Goal: Task Accomplishment & Management: Manage account settings

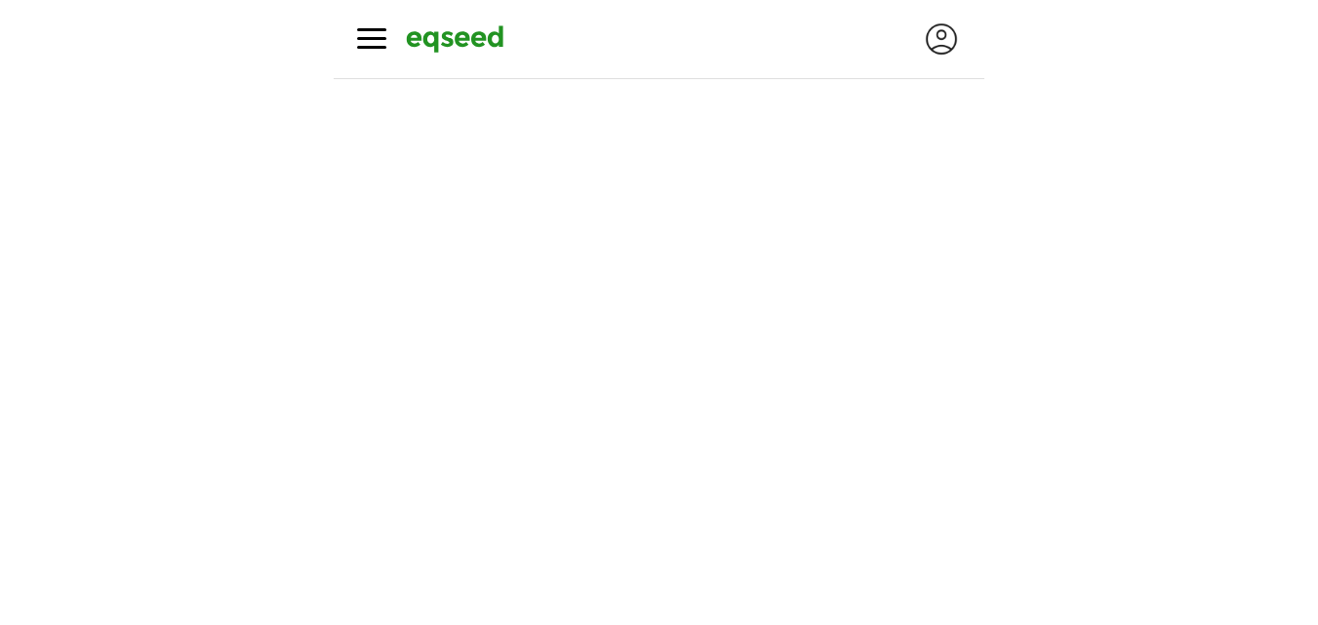
scroll to position [390, 0]
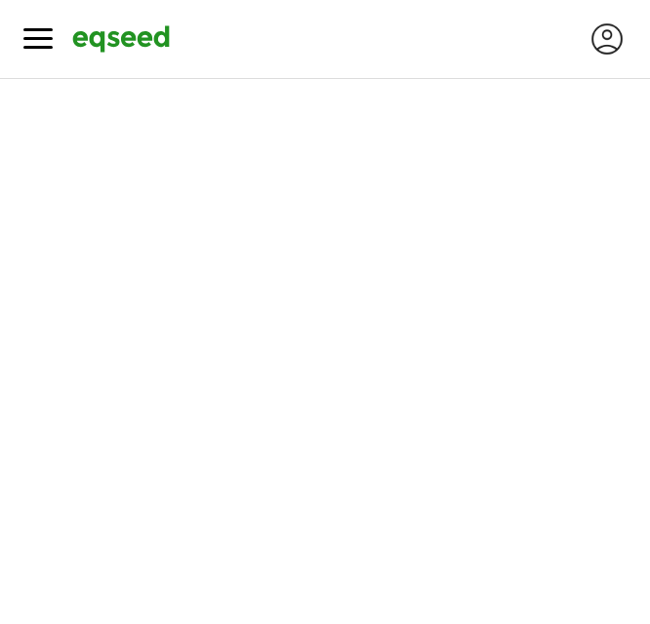
click at [603, 32] on div at bounding box center [606, 39] width 39 height 39
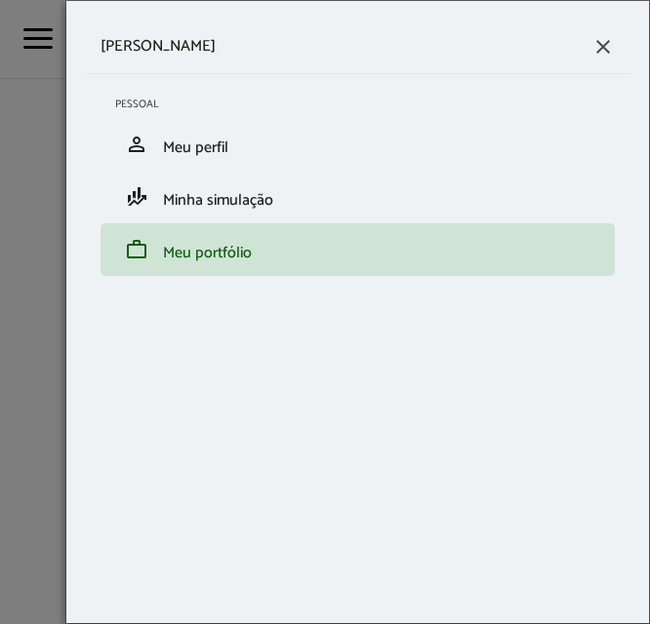
click at [375, 83] on div "Pessoal person Meu perfil finance_mode Minha simulação work Meu portfólio" at bounding box center [357, 192] width 543 height 236
click at [595, 46] on span "close" at bounding box center [602, 46] width 23 height 23
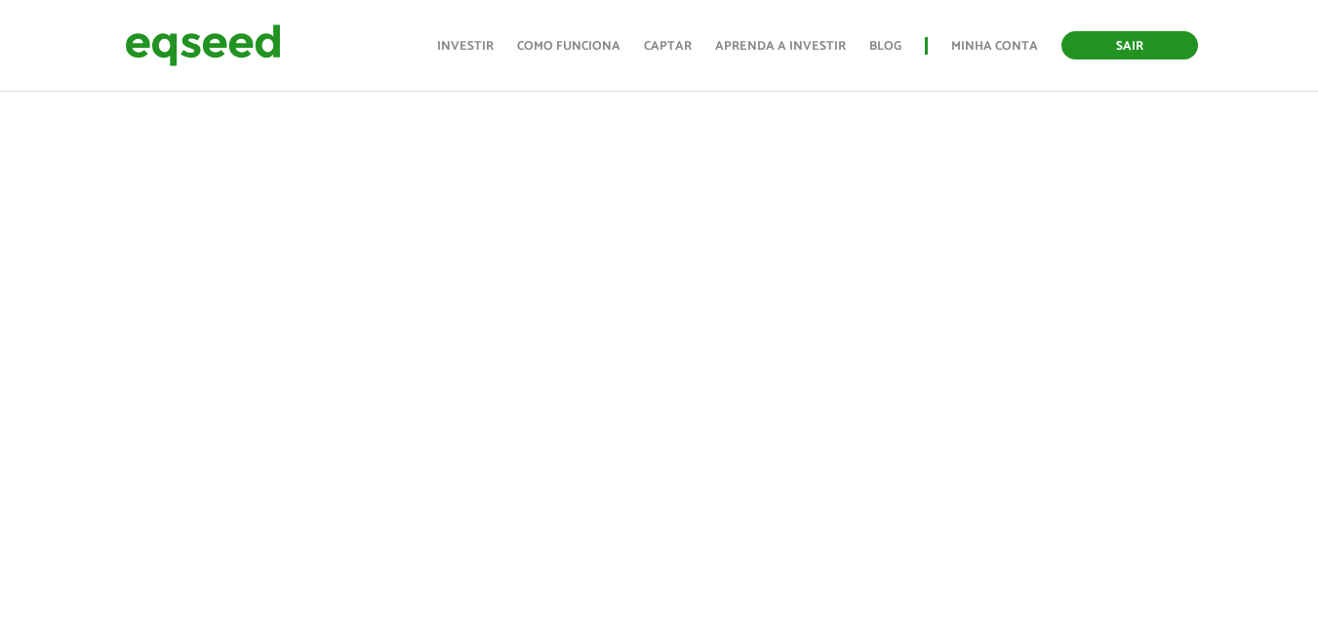
click at [649, 40] on link "Sair" at bounding box center [1129, 45] width 137 height 28
